Goal: Information Seeking & Learning: Learn about a topic

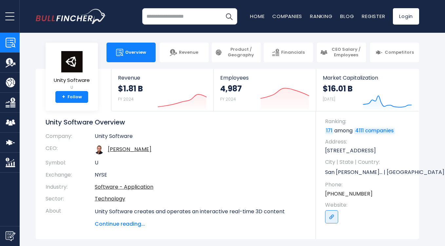
click at [130, 225] on span "Continue reading..." at bounding box center [200, 224] width 211 height 8
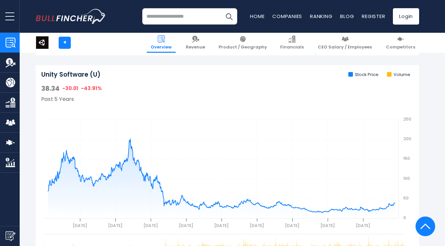
scroll to position [263, 0]
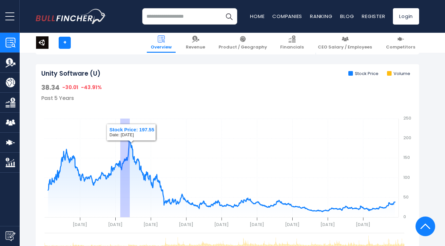
drag, startPoint x: 120, startPoint y: 150, endPoint x: 129, endPoint y: 138, distance: 15.2
click at [129, 138] on icon "Created with Highcharts 12.1.2 gh [DATE] [DATE] [DATE] [DATE] [DATE] [DATE] [DA…" at bounding box center [227, 167] width 372 height 131
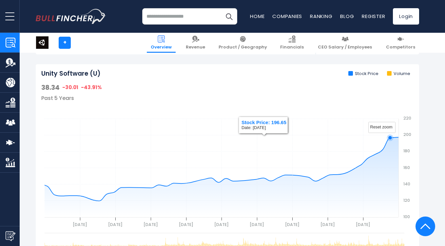
click at [129, 138] on rect "gh" at bounding box center [227, 167] width 372 height 131
click at [382, 128] on text "Reset zoom" at bounding box center [381, 126] width 22 height 5
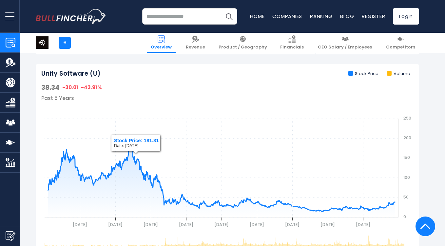
click at [131, 138] on icon "gh" at bounding box center [221, 175] width 347 height 74
drag, startPoint x: 130, startPoint y: 142, endPoint x: 130, endPoint y: 139, distance: 3.3
click at [130, 139] on icon "gh" at bounding box center [130, 138] width 4 height 4
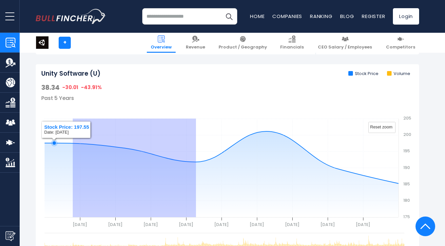
drag, startPoint x: 196, startPoint y: 159, endPoint x: 73, endPoint y: 147, distance: 123.8
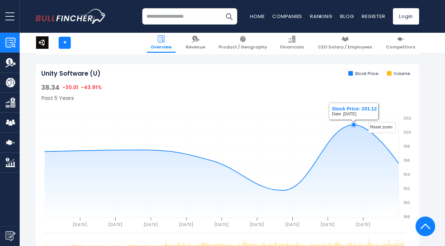
click at [354, 124] on icon "gh" at bounding box center [354, 125] width 4 height 4
click at [378, 129] on text "Reset zoom" at bounding box center [381, 126] width 22 height 5
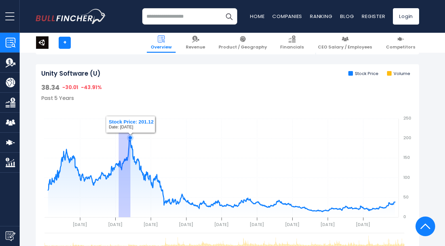
drag, startPoint x: 119, startPoint y: 152, endPoint x: 130, endPoint y: 123, distance: 32.1
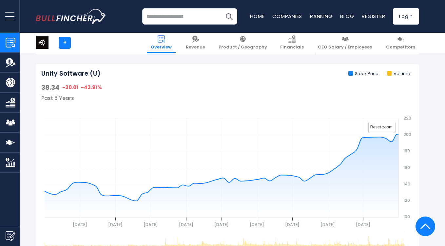
click at [380, 124] on text "Reset zoom" at bounding box center [381, 126] width 22 height 5
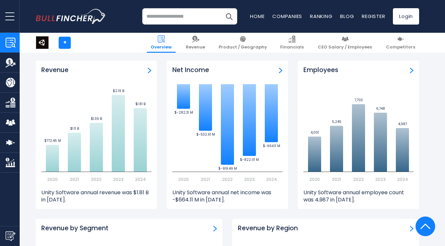
scroll to position [493, 0]
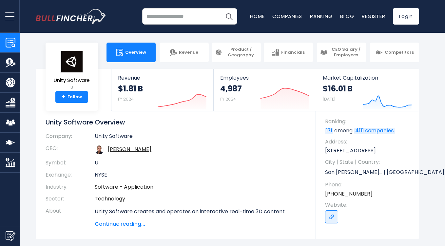
click at [200, 36] on body "Overview Revenue Product / Geography" at bounding box center [222, 123] width 445 height 246
